Goal: Task Accomplishment & Management: Manage account settings

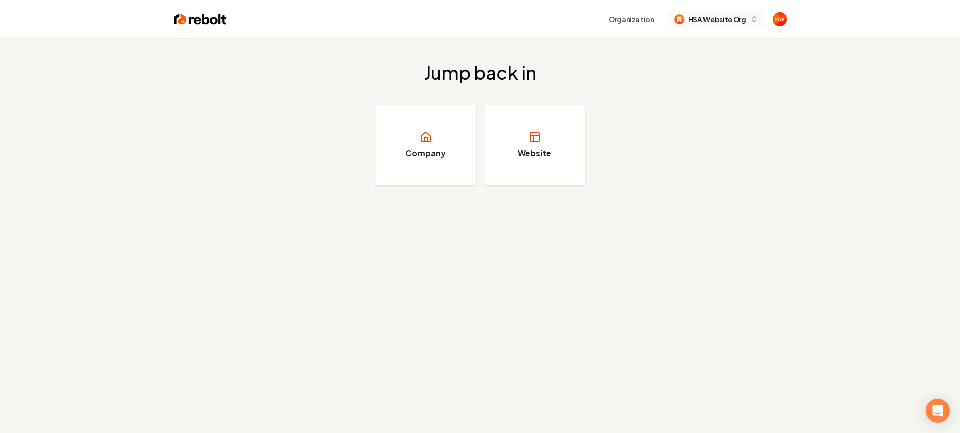
click at [724, 18] on span "HSA Website Org" at bounding box center [717, 19] width 58 height 11
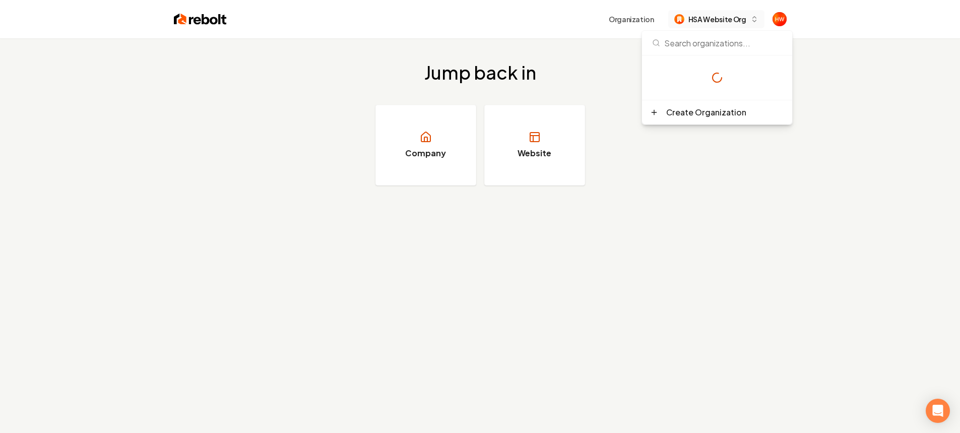
click at [724, 17] on span "HSA Website Org" at bounding box center [717, 19] width 58 height 11
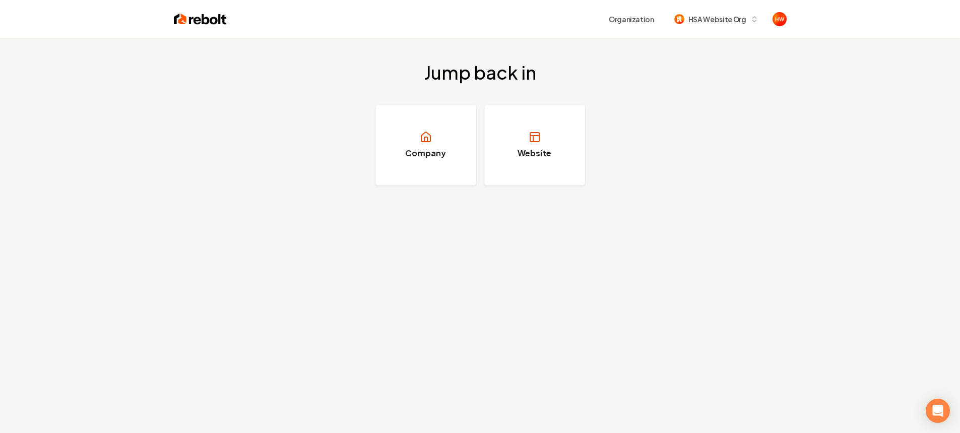
click at [647, 116] on div "Jump back in Company Website" at bounding box center [480, 123] width 960 height 171
click at [636, 11] on button "Organization" at bounding box center [631, 19] width 57 height 18
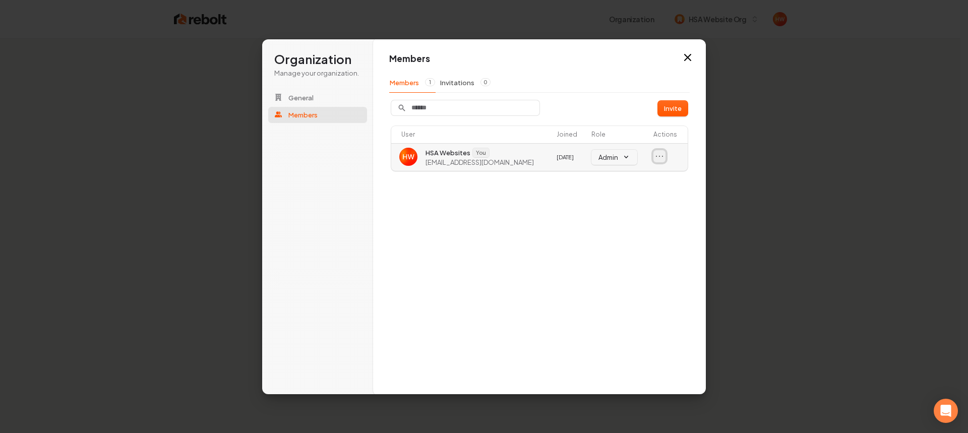
click at [664, 158] on icon "Open menu" at bounding box center [659, 156] width 10 height 10
click at [492, 162] on span "[EMAIL_ADDRESS][DOMAIN_NAME]" at bounding box center [479, 161] width 108 height 9
click at [486, 190] on div "Members Members 1 Invitations 0 Invite User Joined Role Actions HSA Websites Yo…" at bounding box center [539, 217] width 333 height 356
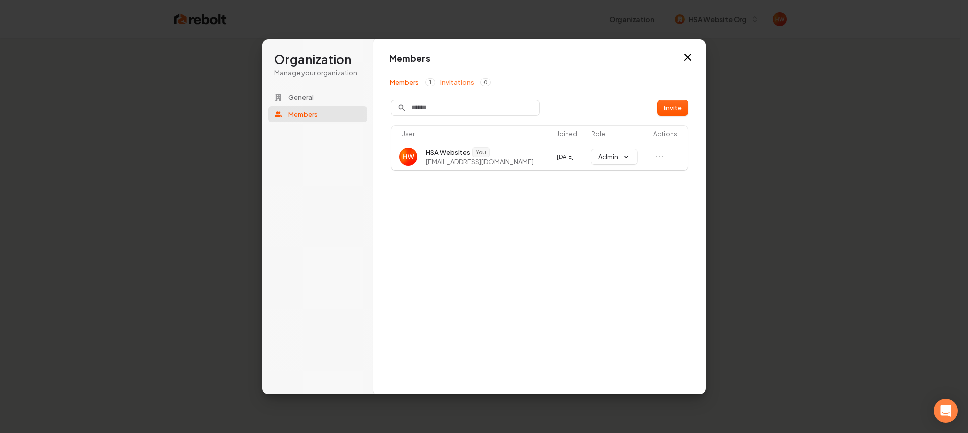
click at [470, 88] on button "Invitations 0" at bounding box center [464, 82] width 51 height 19
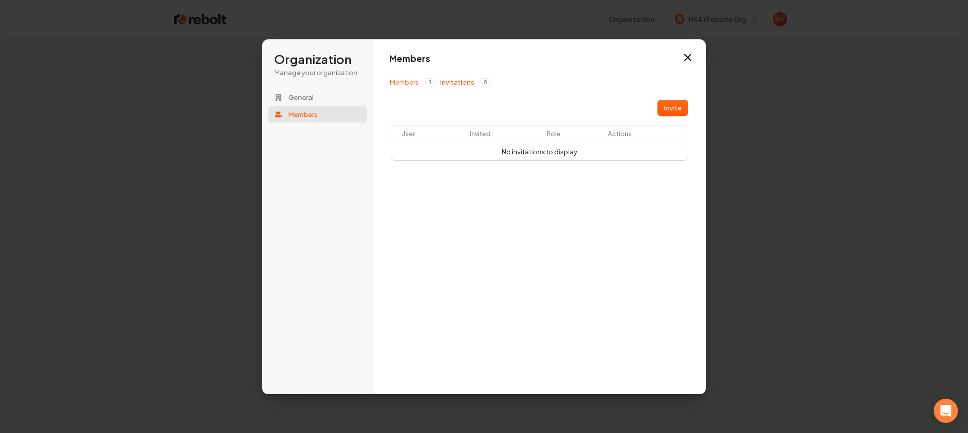
click at [406, 86] on button "Members 1" at bounding box center [412, 82] width 46 height 19
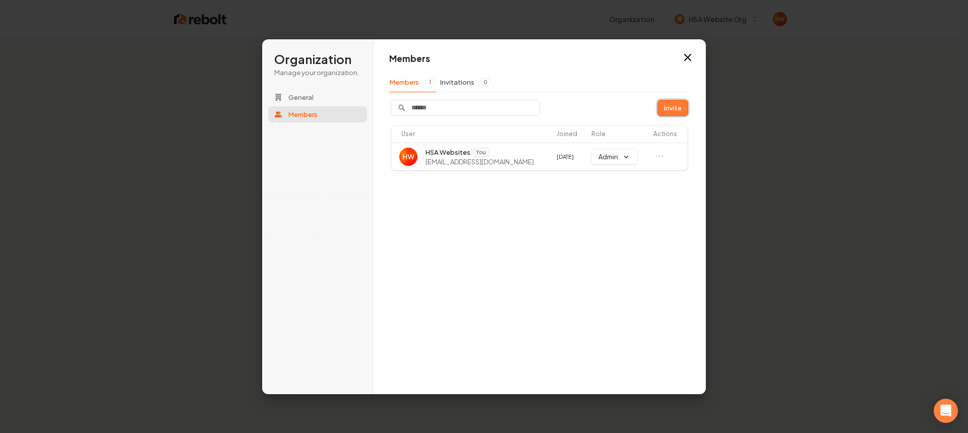
click at [667, 107] on button "Invite" at bounding box center [673, 107] width 30 height 15
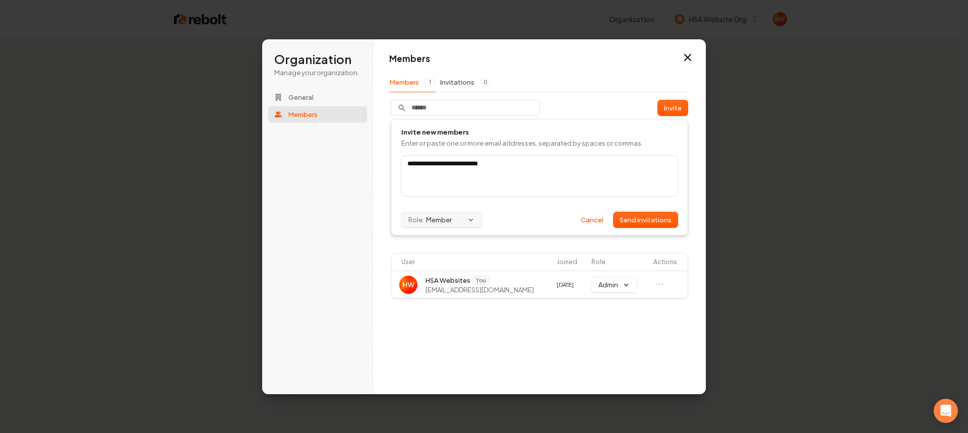
type input "**********"
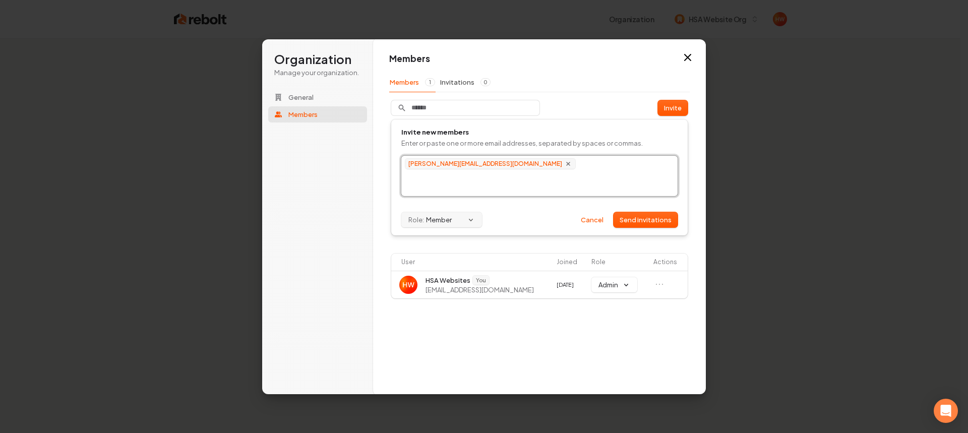
click at [476, 224] on button "Role: Member" at bounding box center [441, 219] width 81 height 15
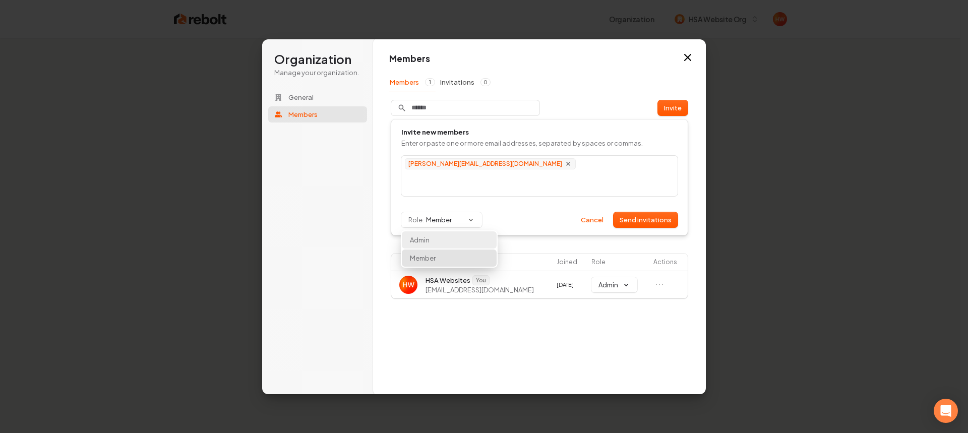
click at [469, 237] on div "Admin" at bounding box center [449, 239] width 95 height 17
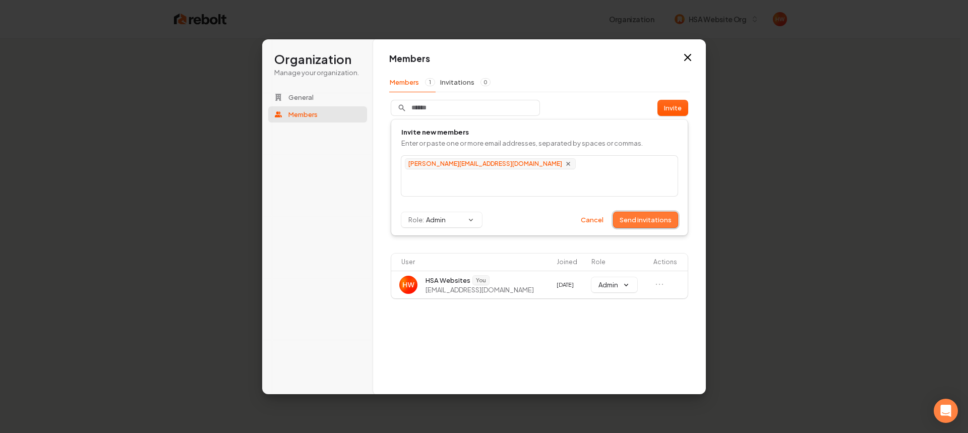
click at [640, 218] on button "Send invitations" at bounding box center [645, 219] width 64 height 15
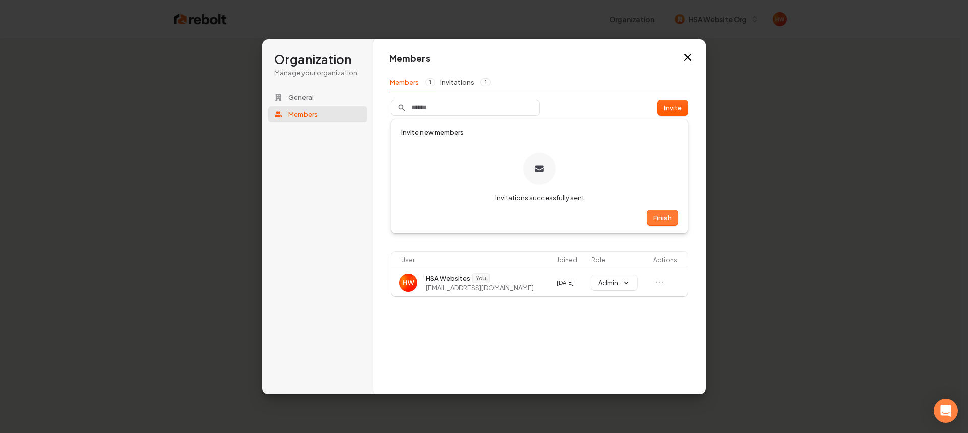
click at [651, 218] on button "Finish" at bounding box center [662, 217] width 30 height 15
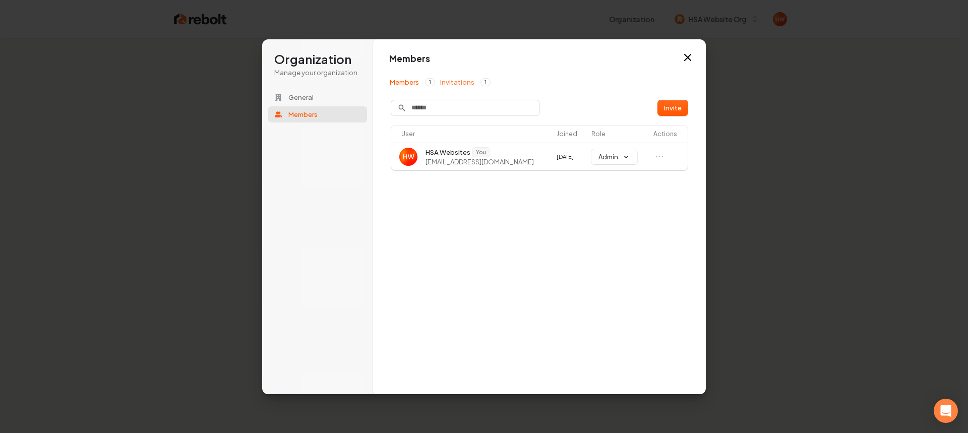
click at [458, 81] on button "Invitations 1" at bounding box center [464, 82] width 51 height 19
click at [400, 83] on button "Members 1" at bounding box center [412, 82] width 46 height 19
click at [447, 82] on button "Invitations 1" at bounding box center [464, 82] width 51 height 19
click at [401, 87] on button "Members 1" at bounding box center [412, 82] width 46 height 19
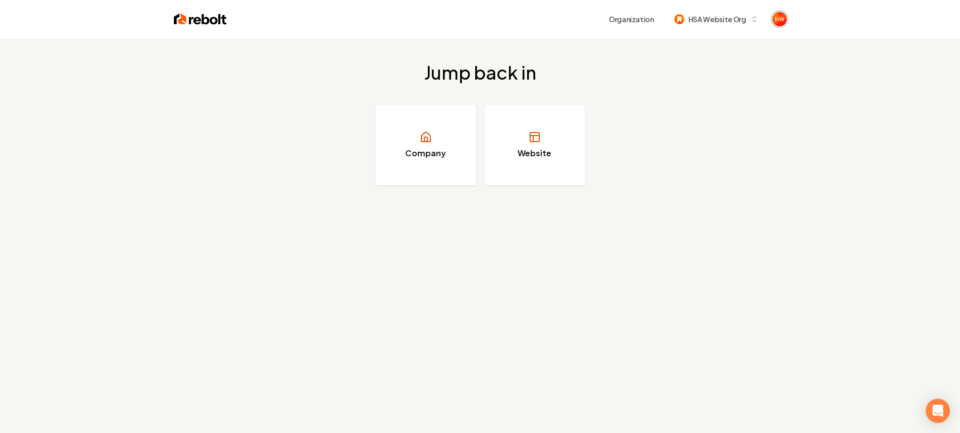
click at [774, 15] on img "Open user button" at bounding box center [780, 19] width 14 height 14
